Goal: Register for event/course

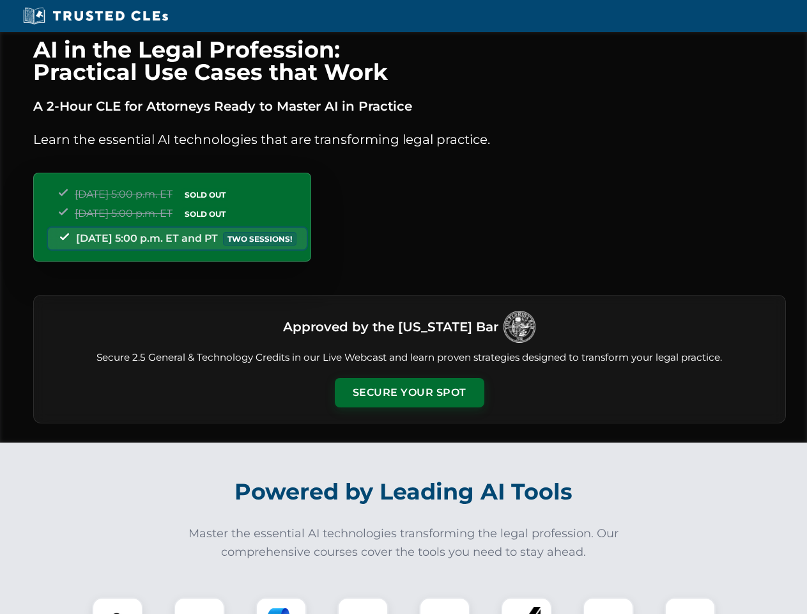
click at [409, 393] on button "Secure Your Spot" at bounding box center [410, 392] width 150 height 29
click at [118, 605] on img at bounding box center [117, 622] width 37 height 37
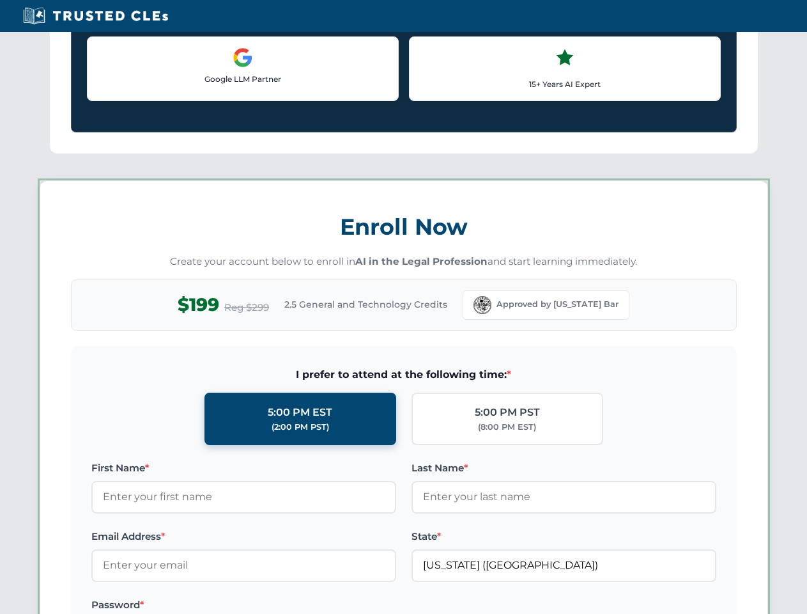
click at [363, 605] on label "Password *" at bounding box center [243, 604] width 305 height 15
